Goal: Task Accomplishment & Management: Complete application form

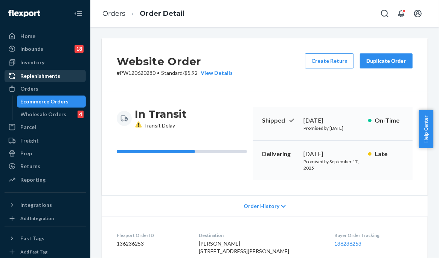
scroll to position [253, 0]
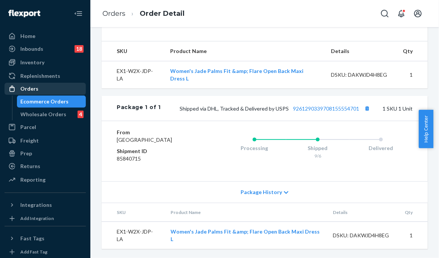
click at [57, 84] on div "Orders" at bounding box center [45, 89] width 80 height 11
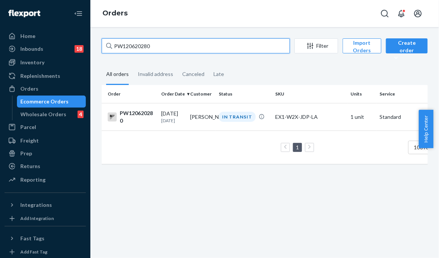
drag, startPoint x: 156, startPoint y: 40, endPoint x: 116, endPoint y: 42, distance: 39.6
click at [116, 42] on input "PW120620280" at bounding box center [196, 45] width 188 height 15
paste input "PW120616198"
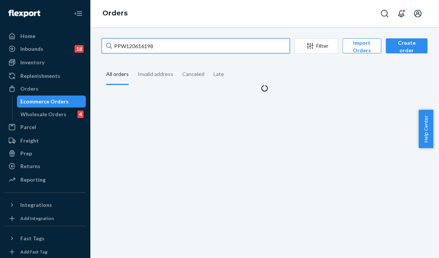
drag, startPoint x: 119, startPoint y: 43, endPoint x: 97, endPoint y: 43, distance: 21.8
click at [97, 43] on div "PPW120616198 Filter Import Orders Create order Ecommerce order Removal order Al…" at bounding box center [264, 65] width 337 height 54
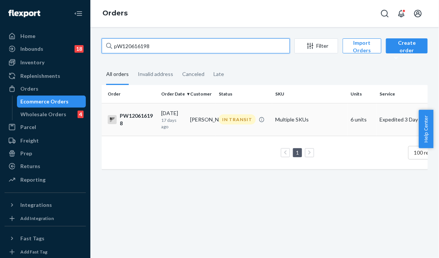
type input "pW120616198"
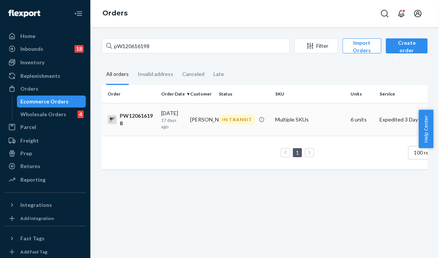
click at [193, 108] on td "[PERSON_NAME]" at bounding box center [201, 119] width 29 height 33
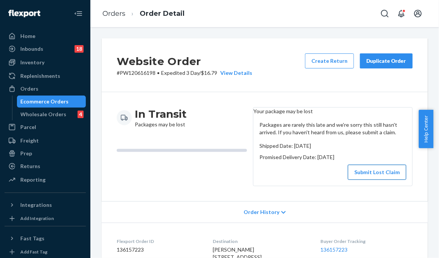
click at [365, 180] on button "Submit Lost Claim" at bounding box center [377, 172] width 58 height 15
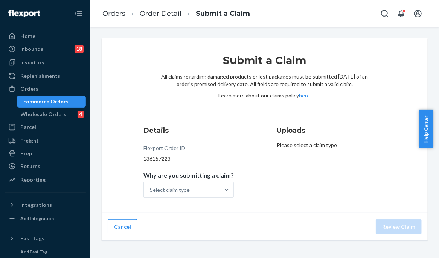
click at [108, 114] on div "Submit a Claim All claims regarding damaged products or lost packages must be s…" at bounding box center [265, 125] width 326 height 175
click at [202, 196] on div "Select claim type" at bounding box center [182, 190] width 76 height 15
click at [151, 194] on input "Why are you submitting a claim? Select claim type" at bounding box center [150, 190] width 1 height 8
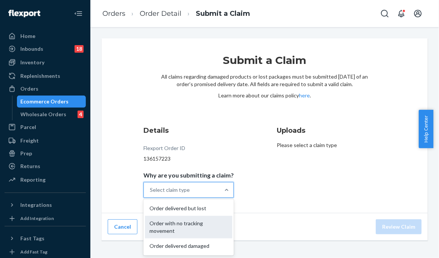
click at [195, 224] on div "Order with no tracking movement" at bounding box center [188, 227] width 87 height 23
click at [151, 194] on input "Why are you submitting a claim? option Order with no tracking movement focused,…" at bounding box center [150, 190] width 1 height 8
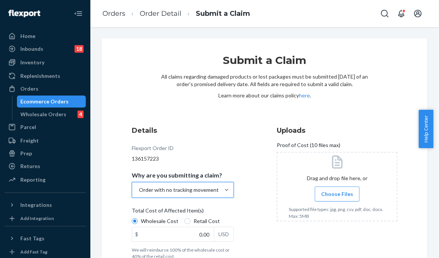
click at [243, 154] on div "Details Flexport Order ID 136157223 Why are you submitting a claim? option Orde…" at bounding box center [192, 192] width 121 height 143
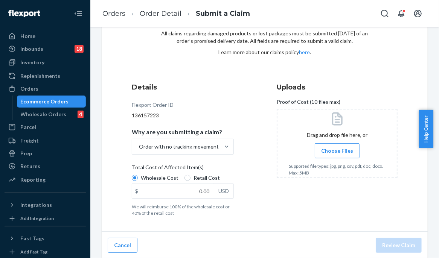
scroll to position [44, 0]
click at [180, 189] on input "0.00" at bounding box center [173, 191] width 82 height 14
type input "110.00"
click at [269, 185] on div "Details Flexport Order ID 136157223 Why are you submitting a claim? Order with …" at bounding box center [265, 149] width 266 height 134
click at [324, 152] on span "Choose Files" at bounding box center [337, 151] width 32 height 8
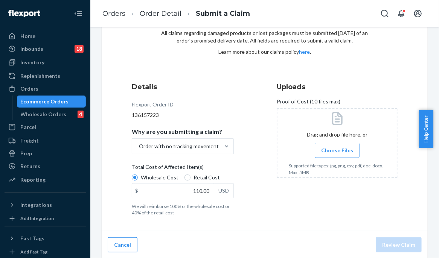
click at [337, 152] on input "Choose Files" at bounding box center [337, 151] width 0 height 8
click at [387, 246] on button "Review Claim" at bounding box center [399, 245] width 46 height 15
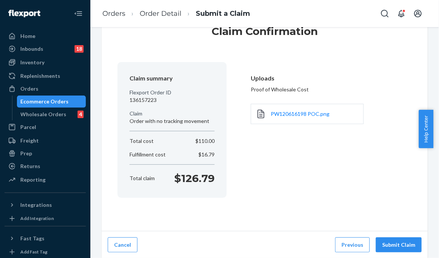
click at [387, 246] on button "Submit Claim" at bounding box center [399, 245] width 46 height 15
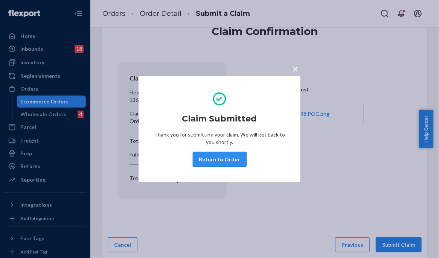
click at [224, 159] on button "Return to Order" at bounding box center [220, 159] width 54 height 15
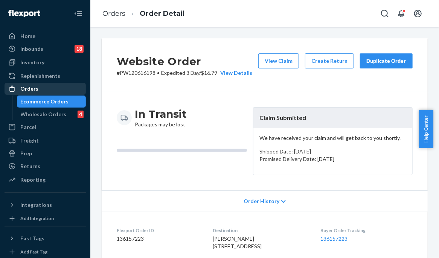
click at [57, 89] on div "Orders" at bounding box center [45, 89] width 80 height 11
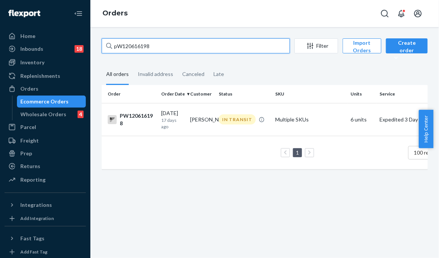
drag, startPoint x: 188, startPoint y: 44, endPoint x: 99, endPoint y: 43, distance: 88.9
click at [99, 43] on div "pW120616198 Filter Import Orders Create order Ecommerce order Removal order All…" at bounding box center [264, 107] width 337 height 139
paste input "PW120634941"
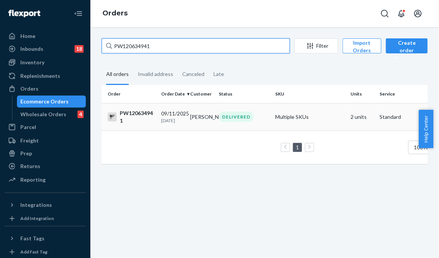
type input "PW120634941"
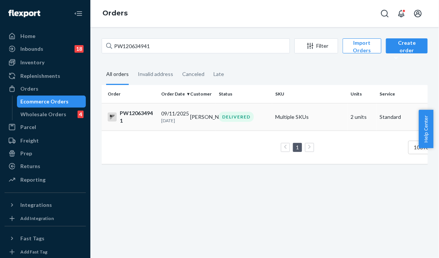
click at [205, 123] on td "[PERSON_NAME]" at bounding box center [201, 116] width 29 height 27
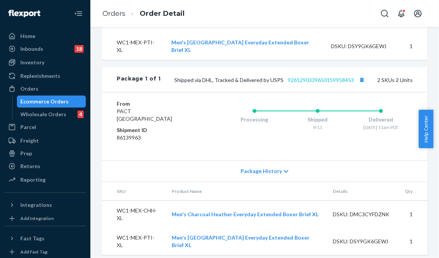
scroll to position [300, 0]
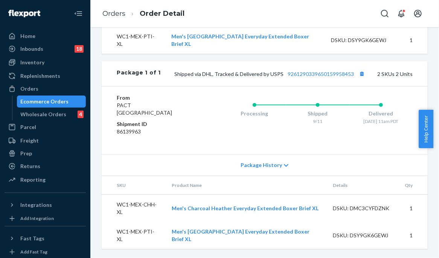
click at [53, 98] on div "Ecommerce Orders" at bounding box center [45, 102] width 48 height 8
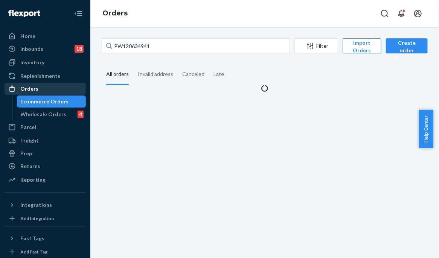
click at [53, 86] on div "Orders" at bounding box center [45, 89] width 80 height 11
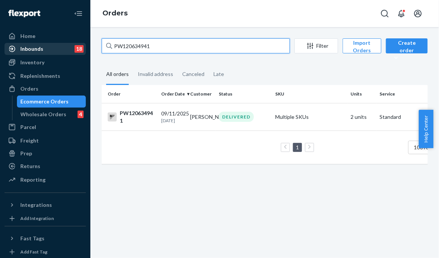
drag, startPoint x: 176, startPoint y: 43, endPoint x: 46, endPoint y: 49, distance: 129.7
click at [46, 49] on div "Home Inbounds 18 Shipping Plans Problems 18 Inventory Products Branded Packagin…" at bounding box center [219, 129] width 439 height 258
paste input "45557"
type input "PW120645557"
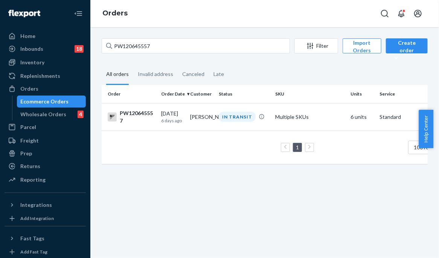
click at [195, 126] on td "[PERSON_NAME]" at bounding box center [201, 116] width 29 height 27
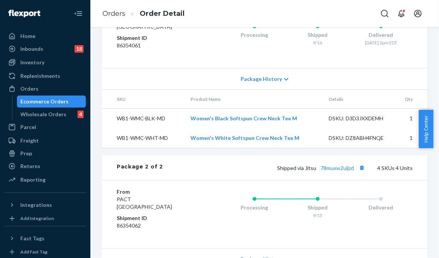
scroll to position [527, 0]
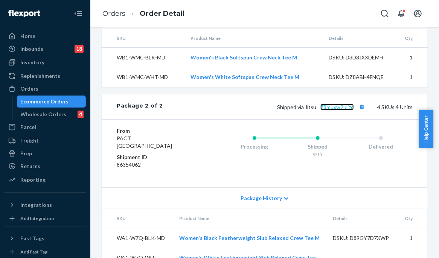
click at [336, 110] on link "78muxw2uljzd" at bounding box center [338, 107] width 34 height 6
click at [63, 92] on div "Orders" at bounding box center [45, 89] width 80 height 11
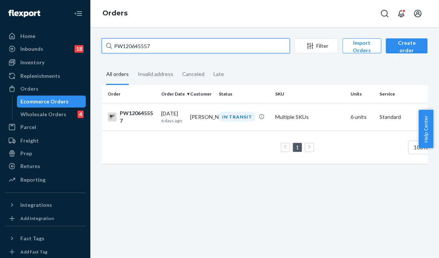
drag, startPoint x: 166, startPoint y: 45, endPoint x: 93, endPoint y: 45, distance: 73.1
click at [93, 45] on div "PW120645557 Filter Import Orders Create order Ecommerce order Removal order All…" at bounding box center [264, 142] width 349 height 231
paste input "33681"
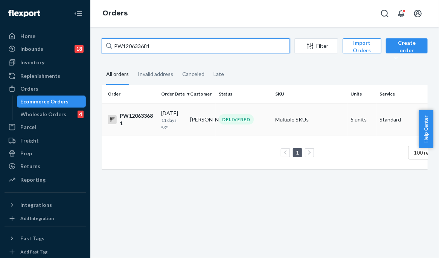
type input "PW120633681"
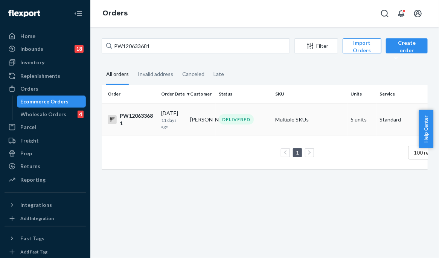
click at [219, 120] on div "DELIVERED" at bounding box center [236, 119] width 35 height 10
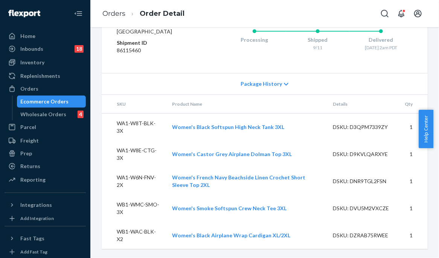
scroll to position [365, 0]
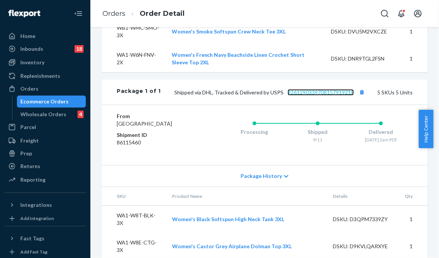
click at [324, 96] on link "9261290339708157919218" at bounding box center [321, 92] width 66 height 6
drag, startPoint x: 42, startPoint y: 88, endPoint x: 85, endPoint y: 73, distance: 46.1
click at [42, 88] on div "Orders" at bounding box center [45, 89] width 80 height 11
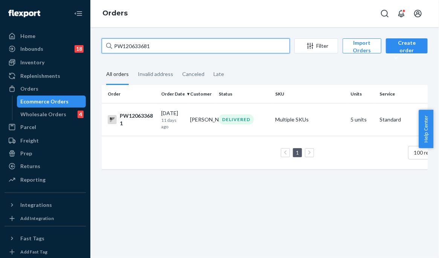
drag, startPoint x: 209, startPoint y: 46, endPoint x: 87, endPoint y: 41, distance: 122.5
click at [87, 41] on div "Home Inbounds 18 Shipping Plans Problems 18 Inventory Products Branded Packagin…" at bounding box center [219, 129] width 439 height 258
paste input "47639"
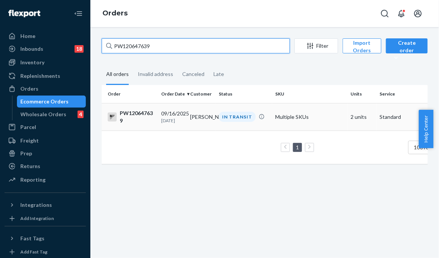
type input "PW120647639"
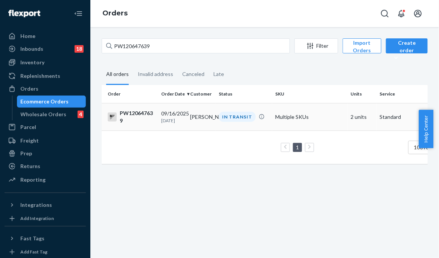
click at [179, 128] on td "[DATE] [DATE]" at bounding box center [172, 116] width 29 height 27
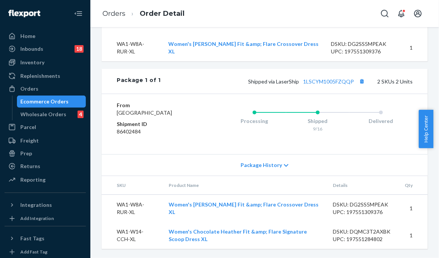
scroll to position [322, 0]
click at [328, 78] on link "1LSCYM1005FZQQP" at bounding box center [328, 81] width 51 height 6
click at [60, 88] on div "Orders" at bounding box center [45, 89] width 80 height 11
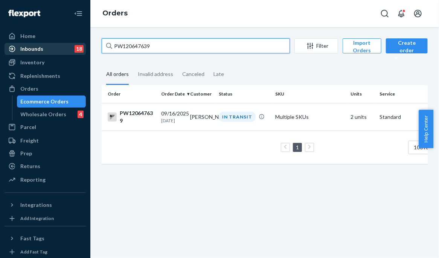
drag, startPoint x: 166, startPoint y: 46, endPoint x: 66, endPoint y: 47, distance: 99.8
click at [66, 47] on div "Home Inbounds 18 Shipping Plans Problems 18 Inventory Products Branded Packagin…" at bounding box center [219, 129] width 439 height 258
paste input "19540"
type input "PW120619540"
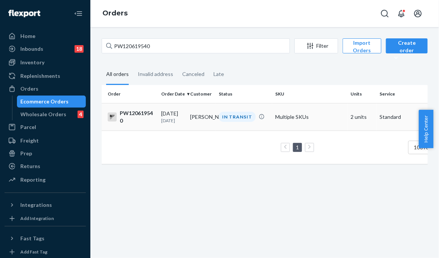
click at [232, 122] on div "IN TRANSIT" at bounding box center [237, 117] width 37 height 10
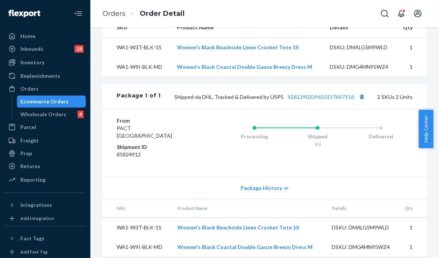
scroll to position [307, 0]
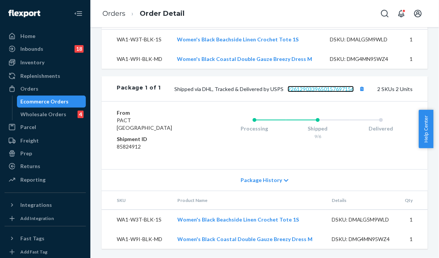
click at [311, 86] on link "9261290339650157697156" at bounding box center [321, 89] width 66 height 6
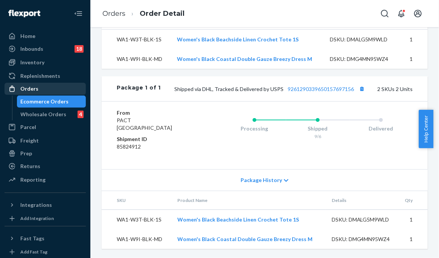
click at [68, 84] on div "Orders" at bounding box center [45, 89] width 80 height 11
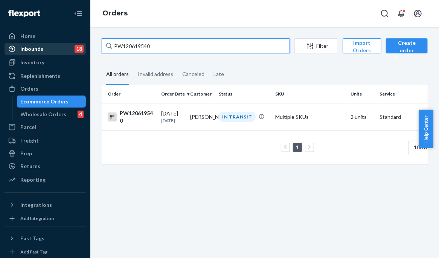
drag, startPoint x: 167, startPoint y: 44, endPoint x: 67, endPoint y: 49, distance: 100.7
click at [67, 49] on div "Home Inbounds 18 Shipping Plans Problems 18 Inventory Products Branded Packagin…" at bounding box center [219, 129] width 439 height 258
paste input "20299"
type input "PW120620299"
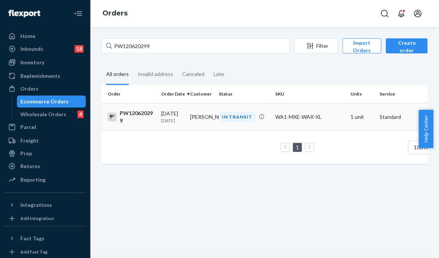
click at [223, 127] on td "IN TRANSIT" at bounding box center [244, 116] width 56 height 27
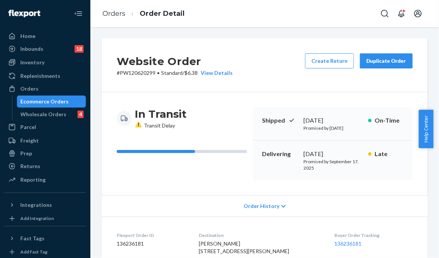
scroll to position [253, 0]
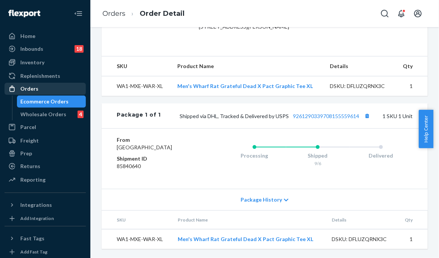
drag, startPoint x: 37, startPoint y: 91, endPoint x: 49, endPoint y: 86, distance: 12.3
click at [37, 91] on div "Orders" at bounding box center [45, 89] width 80 height 11
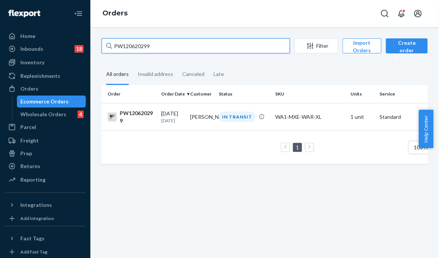
drag, startPoint x: 156, startPoint y: 47, endPoint x: 102, endPoint y: 43, distance: 53.6
click at [95, 41] on div "PW120620299 Filter Import Orders Create order Ecommerce order Removal order All…" at bounding box center [264, 142] width 349 height 231
paste input "05736"
type input "PW120605736"
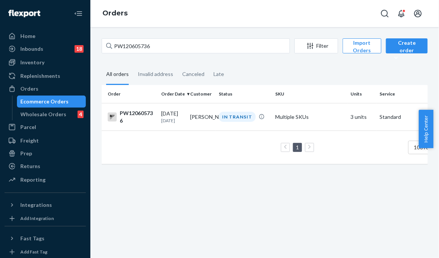
click at [238, 105] on td "IN TRANSIT" at bounding box center [244, 116] width 56 height 27
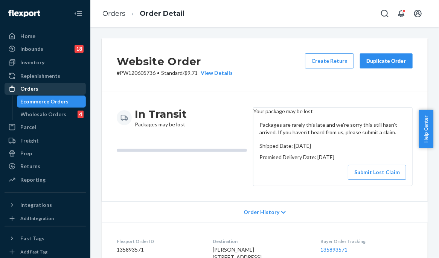
click at [48, 84] on div "Orders" at bounding box center [45, 89] width 80 height 11
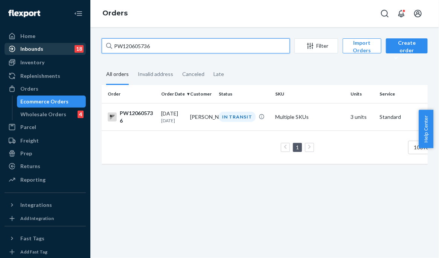
drag, startPoint x: 181, startPoint y: 43, endPoint x: 93, endPoint y: 63, distance: 89.9
click at [36, 43] on div "Home Inbounds 18 Shipping Plans Problems 18 Inventory Products Branded Packagin…" at bounding box center [219, 129] width 439 height 258
paste input "54845"
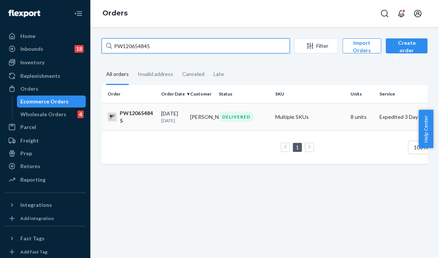
type input "PW120654845"
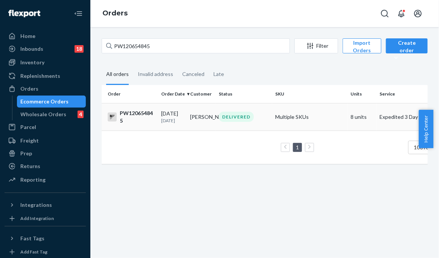
click at [227, 127] on td "DELIVERED" at bounding box center [244, 116] width 56 height 27
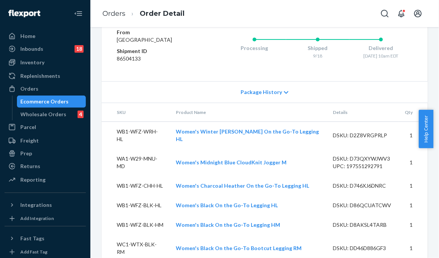
scroll to position [467, 0]
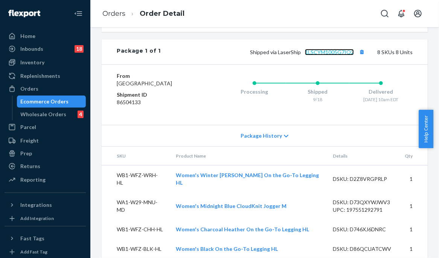
click at [322, 55] on link "1LSCYM1005G7IQ2" at bounding box center [329, 52] width 49 height 6
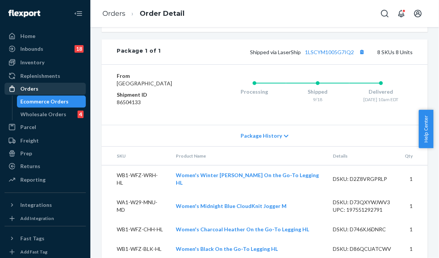
drag, startPoint x: 37, startPoint y: 97, endPoint x: 43, endPoint y: 93, distance: 7.3
click at [38, 97] on div "Ecommerce Orders" at bounding box center [52, 101] width 68 height 11
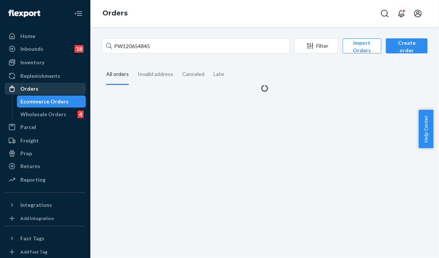
click at [46, 91] on div "Orders" at bounding box center [45, 89] width 80 height 11
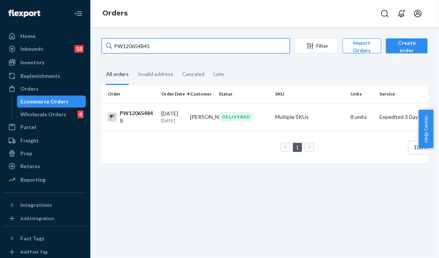
drag, startPoint x: 155, startPoint y: 43, endPoint x: 98, endPoint y: 41, distance: 57.7
click at [98, 41] on div "PW120654845 Filter Import Orders Create order Ecommerce order Removal order All…" at bounding box center [264, 104] width 337 height 133
paste input "47639"
type input "PW120647639"
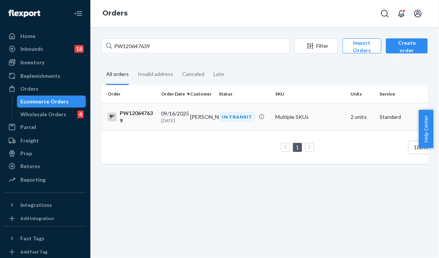
click at [218, 113] on div "IN TRANSIT" at bounding box center [243, 117] width 53 height 10
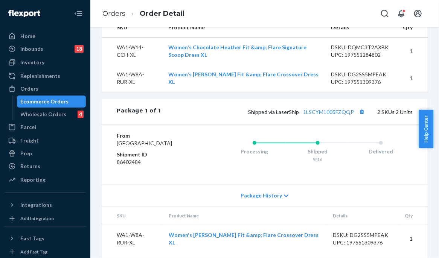
scroll to position [322, 0]
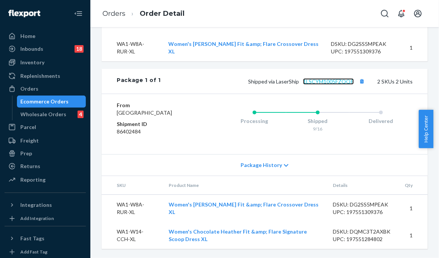
click at [324, 78] on link "1LSCYM1005FZQQP" at bounding box center [328, 81] width 51 height 6
